Goal: Navigation & Orientation: Understand site structure

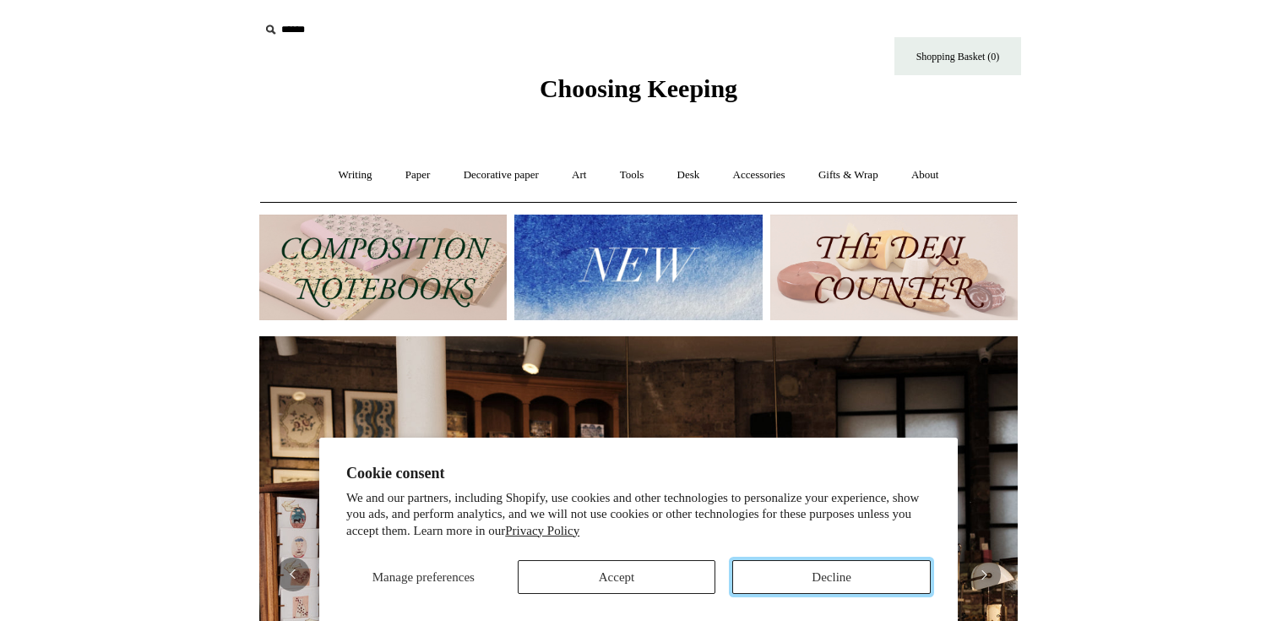
click at [786, 575] on button "Decline" at bounding box center [831, 577] width 198 height 34
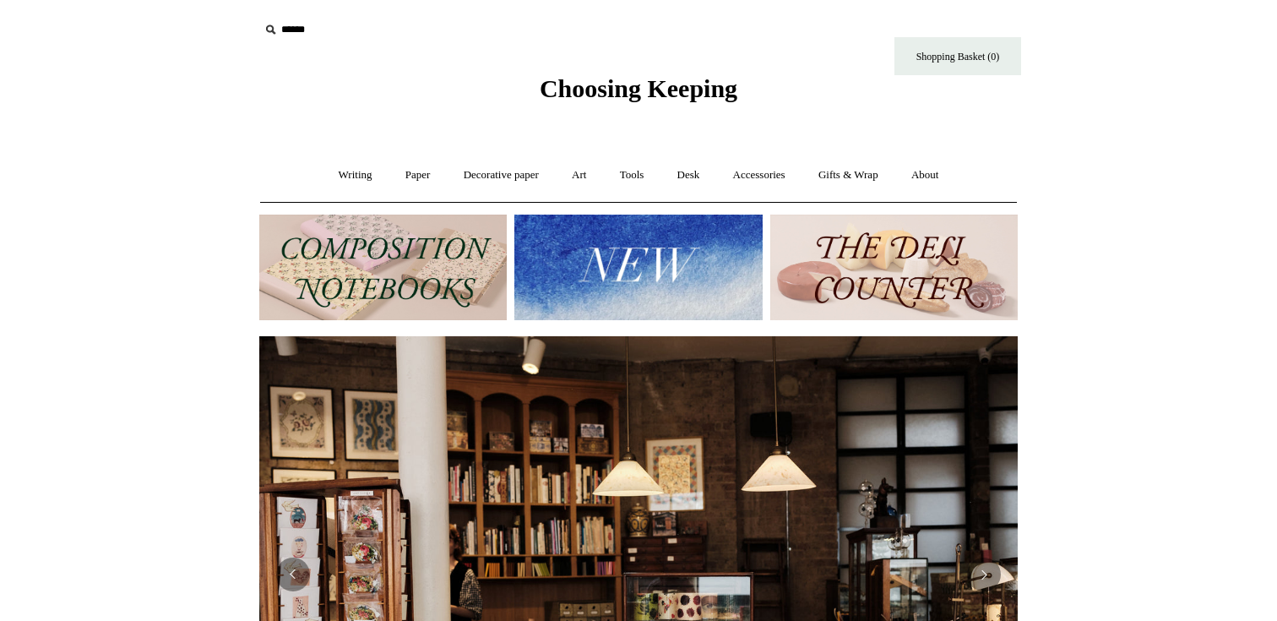
click at [430, 270] on img at bounding box center [382, 267] width 247 height 106
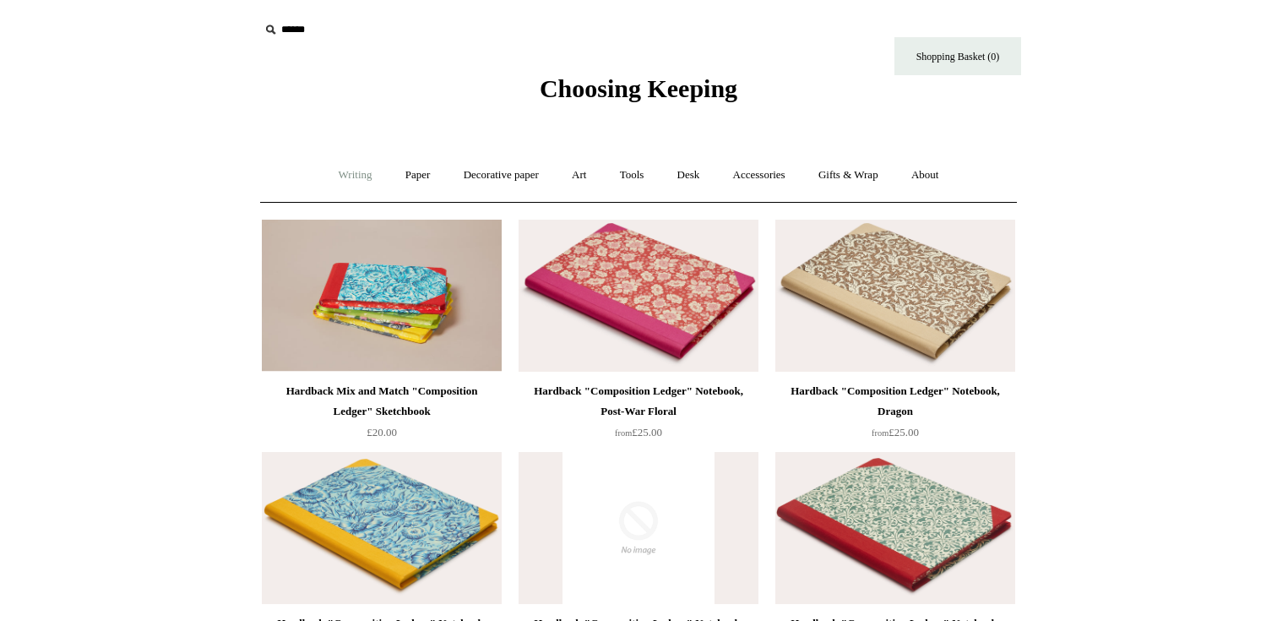
click at [339, 174] on link "Writing +" at bounding box center [355, 175] width 64 height 45
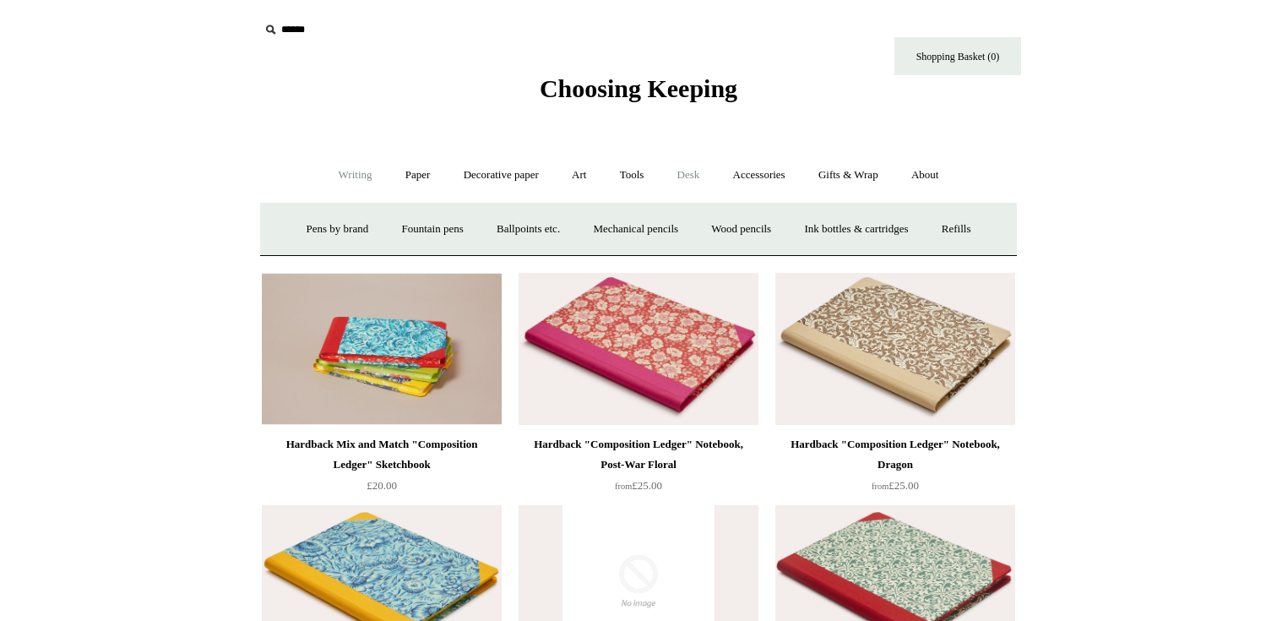
click at [693, 172] on link "Desk +" at bounding box center [688, 175] width 53 height 45
click at [941, 173] on link "About +" at bounding box center [925, 175] width 58 height 45
click at [454, 220] on link "About us" at bounding box center [461, 229] width 70 height 45
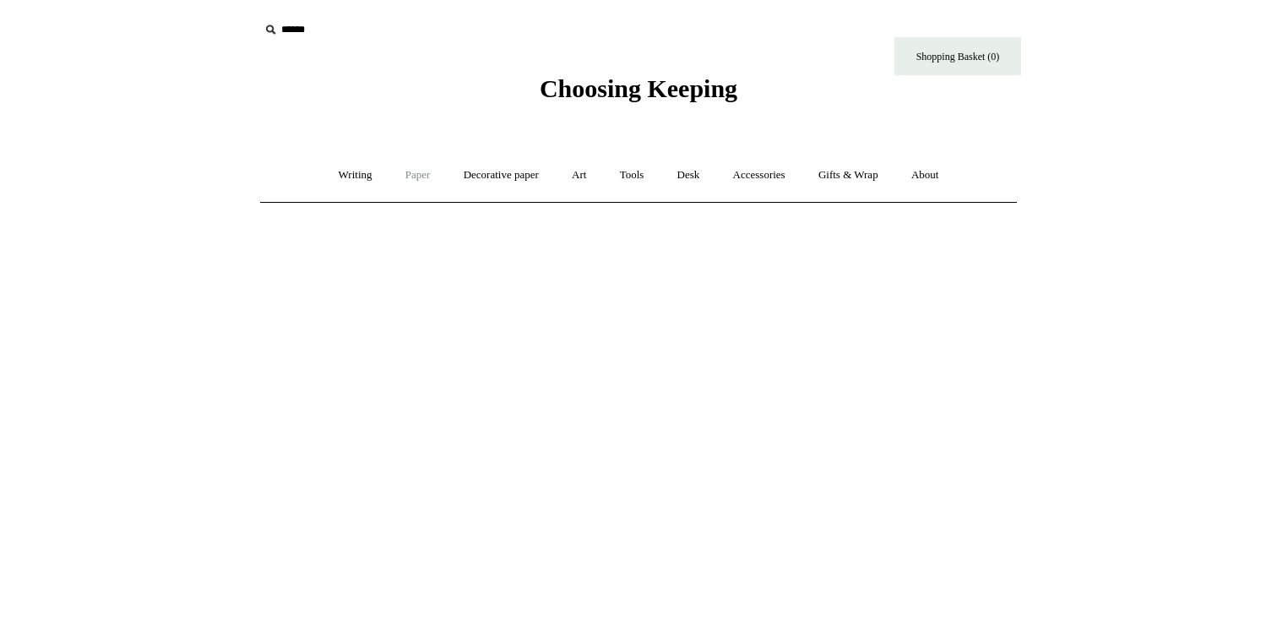
click at [406, 175] on link "Paper +" at bounding box center [418, 175] width 56 height 45
